Goal: Navigation & Orientation: Find specific page/section

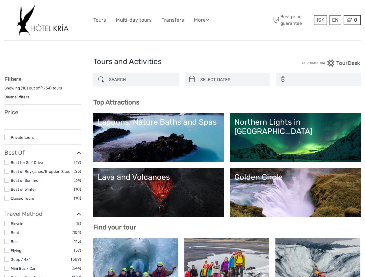
select select
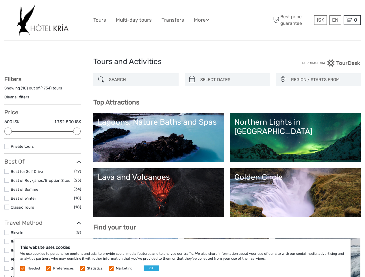
click at [156, 20] on ul "Tours Multi-day tours Transfers More Food & drink Travel Articles Back to Hotel…" at bounding box center [155, 20] width 124 height 8
click at [201, 20] on link "More" at bounding box center [201, 20] width 15 height 8
click at [208, 20] on icon at bounding box center [207, 19] width 3 height 5
click at [320, 20] on span "ISK" at bounding box center [320, 20] width 8 height 6
click at [335, 20] on div "EN English Español Deutsch" at bounding box center [335, 20] width 12 height 10
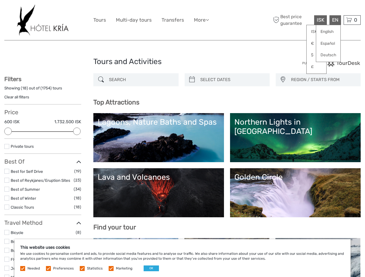
click at [352, 20] on div "0 Items Total 0 ISK Checkout The shopping cart is empty." at bounding box center [351, 20] width 17 height 10
click at [8, 131] on div at bounding box center [8, 132] width 8 height 8
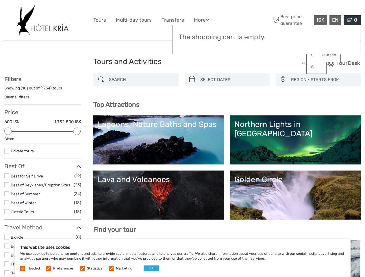
click at [77, 148] on div "Private tours" at bounding box center [42, 153] width 77 height 11
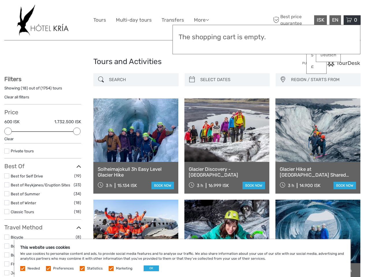
scroll to position [33, 0]
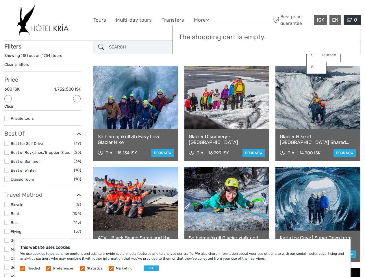
click at [192, 80] on link at bounding box center [226, 98] width 85 height 64
click at [232, 80] on link at bounding box center [226, 98] width 85 height 64
